Goal: Task Accomplishment & Management: Use online tool/utility

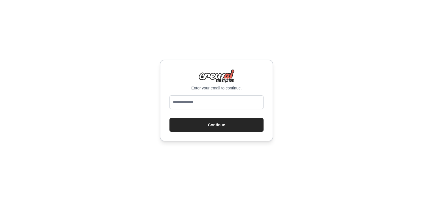
type input "**********"
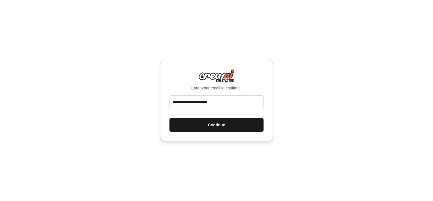
click at [216, 123] on button "Continue" at bounding box center [217, 125] width 94 height 14
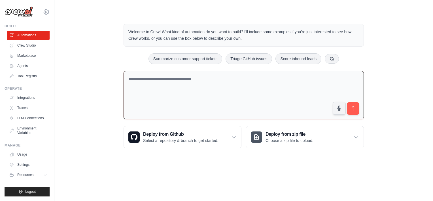
click at [162, 106] on textarea at bounding box center [244, 95] width 240 height 48
type textarea "**"
click at [354, 111] on icon "submit" at bounding box center [353, 108] width 2 height 5
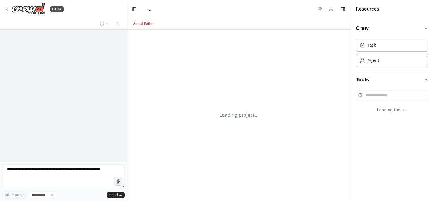
select select "****"
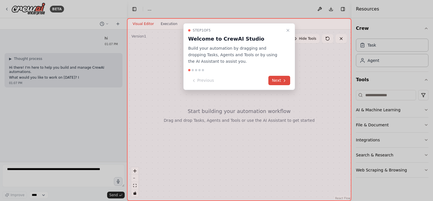
click at [278, 84] on button "Next" at bounding box center [280, 80] width 22 height 9
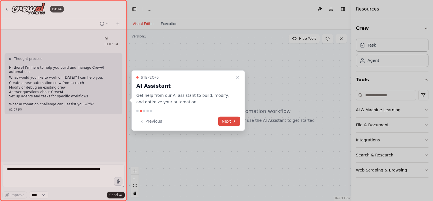
click at [229, 123] on button "Next" at bounding box center [229, 120] width 22 height 9
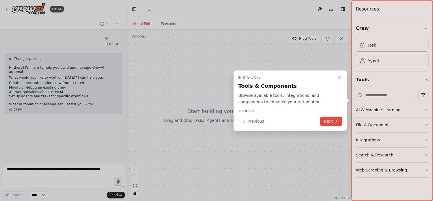
click at [329, 121] on button "Next" at bounding box center [331, 120] width 22 height 9
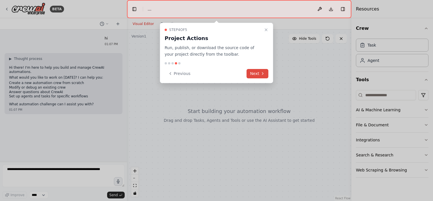
click at [259, 78] on button "Next" at bounding box center [258, 73] width 22 height 9
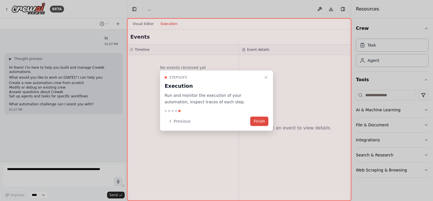
click at [261, 120] on button "Finish" at bounding box center [259, 120] width 18 height 9
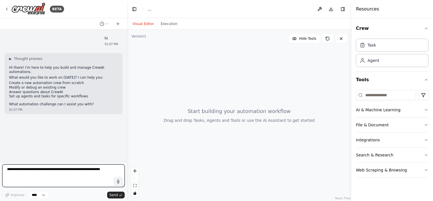
click at [35, 179] on textarea at bounding box center [63, 175] width 123 height 23
type textarea "**********"
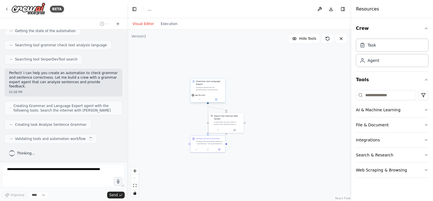
scroll to position [183, 0]
click at [199, 101] on button at bounding box center [200, 99] width 16 height 3
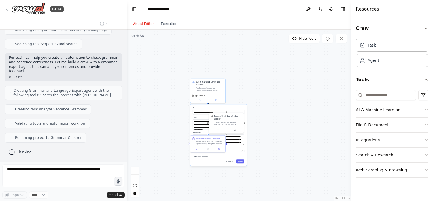
click at [284, 128] on div ".deletable-edge-delete-btn { width: 20px; height: 20px; border: 0px solid #ffff…" at bounding box center [239, 114] width 225 height 171
click at [199, 100] on icon at bounding box center [200, 99] width 2 height 2
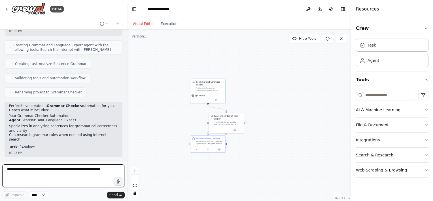
click at [74, 176] on textarea at bounding box center [63, 175] width 122 height 23
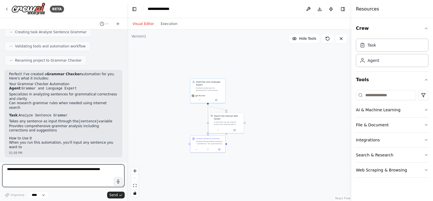
click at [74, 176] on textarea at bounding box center [63, 175] width 122 height 23
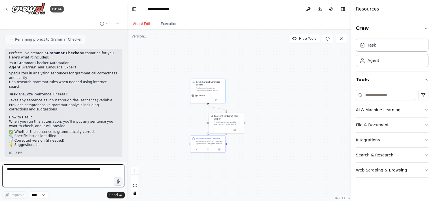
click at [74, 176] on textarea at bounding box center [63, 175] width 122 height 23
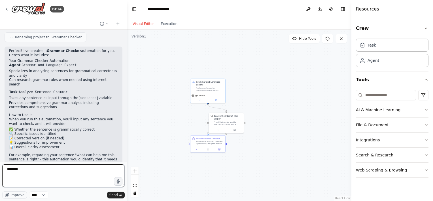
scroll to position [333, 0]
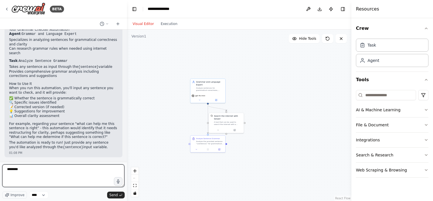
click at [40, 173] on textarea "*******" at bounding box center [63, 175] width 122 height 23
type textarea "**********"
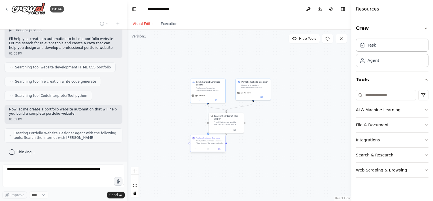
scroll to position [517, 0]
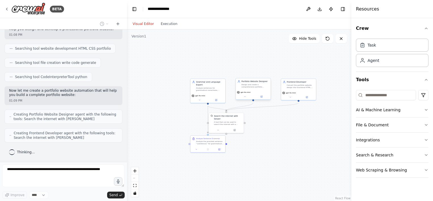
click at [245, 93] on span "gpt-4o-mini" at bounding box center [246, 92] width 10 height 2
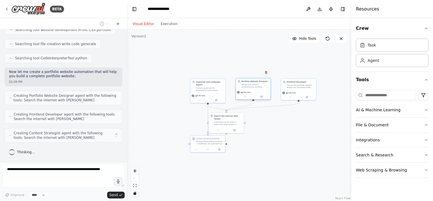
scroll to position [537, 0]
click at [245, 98] on button at bounding box center [245, 96] width 16 height 3
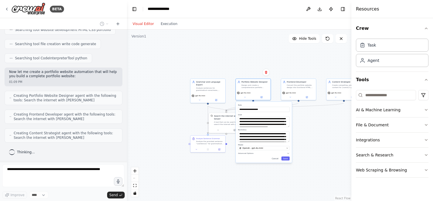
scroll to position [571, 0]
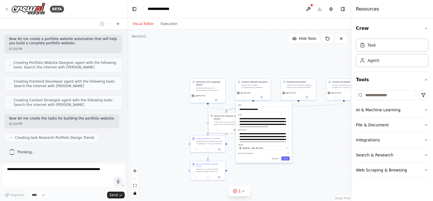
click at [260, 112] on div "**********" at bounding box center [264, 108] width 52 height 8
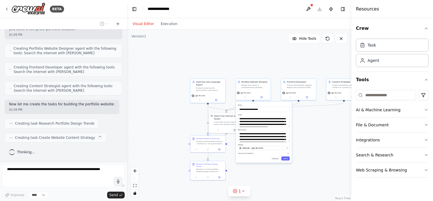
scroll to position [586, 0]
click at [260, 126] on textarea "**********" at bounding box center [263, 121] width 51 height 10
click at [176, 105] on div ".deletable-edge-delete-btn { width: 20px; height: 20px; border: 0px solid #ffff…" at bounding box center [239, 114] width 225 height 171
click at [275, 160] on button "Cancel" at bounding box center [275, 158] width 10 height 4
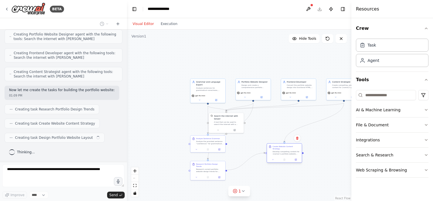
scroll to position [601, 0]
drag, startPoint x: 264, startPoint y: 149, endPoint x: 275, endPoint y: 136, distance: 16.3
click at [275, 136] on div "Create Website Content Strategy Develop compelling content for {name}'s portfol…" at bounding box center [267, 133] width 35 height 20
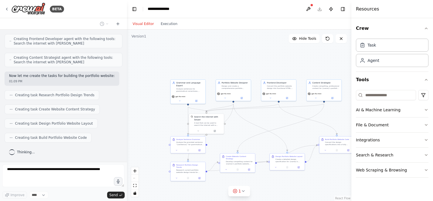
scroll to position [631, 0]
drag, startPoint x: 296, startPoint y: 147, endPoint x: 272, endPoint y: 147, distance: 23.8
click at [272, 147] on div ".deletable-edge-delete-btn { width: 20px; height: 20px; border: 0px solid #ffff…" at bounding box center [239, 114] width 225 height 171
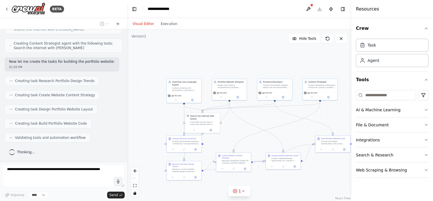
scroll to position [666, 0]
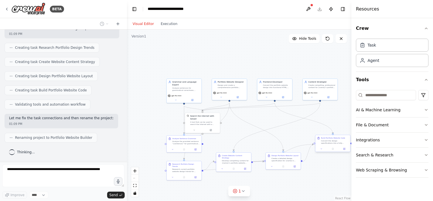
click at [338, 143] on div "Convert the design specifications into a fully functional portfolio website for…" at bounding box center [335, 142] width 28 height 5
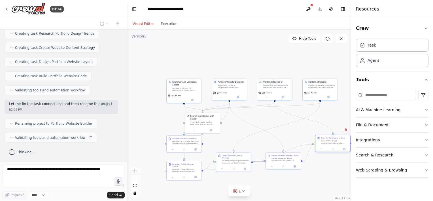
scroll to position [681, 0]
click at [326, 144] on div "Convert the design specifications into a fully functional portfolio website for…" at bounding box center [335, 142] width 28 height 5
click at [322, 150] on button at bounding box center [322, 148] width 10 height 3
click at [323, 150] on button at bounding box center [322, 148] width 10 height 3
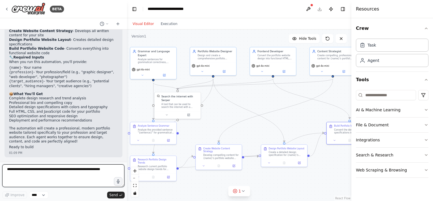
click at [40, 171] on textarea at bounding box center [63, 175] width 122 height 23
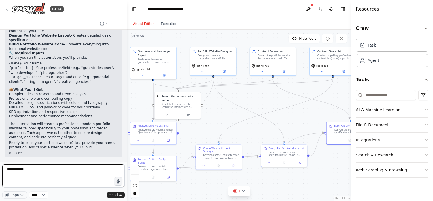
type textarea "**********"
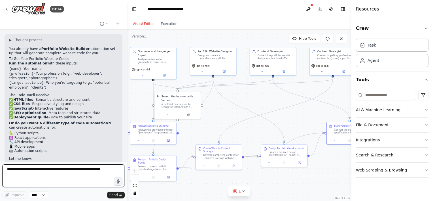
scroll to position [1069, 0]
